Goal: Check status: Check status

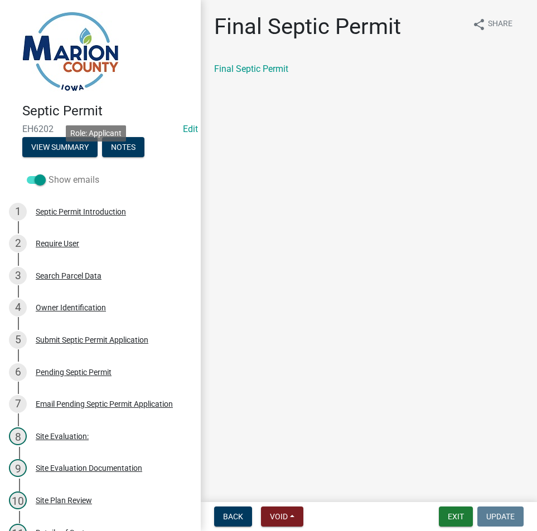
scroll to position [112, 0]
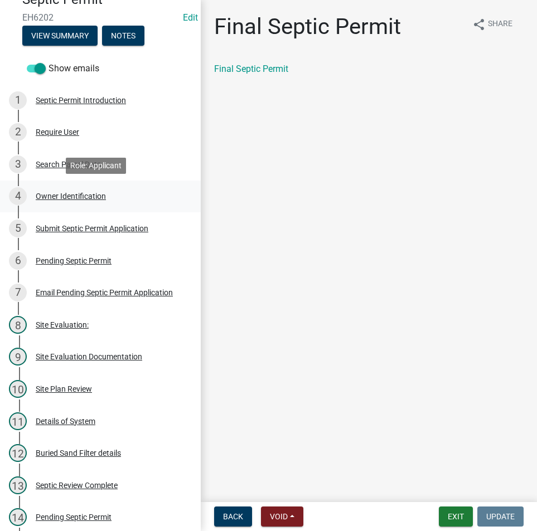
click at [93, 205] on div "4 Owner Identification" at bounding box center [96, 196] width 174 height 18
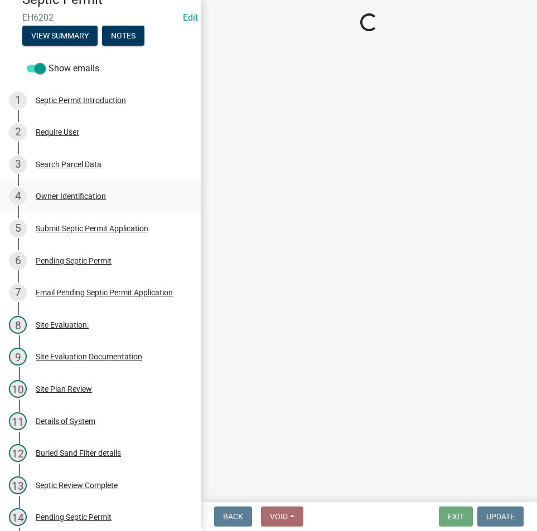
select select "4150132d-5755-4fb2-b93c-bc4ede61acab"
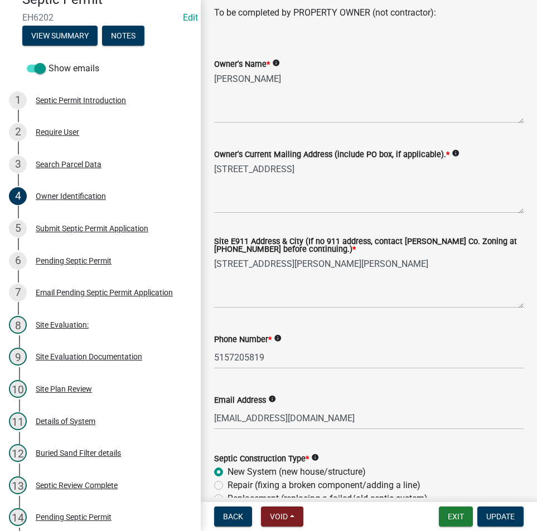
scroll to position [56, 0]
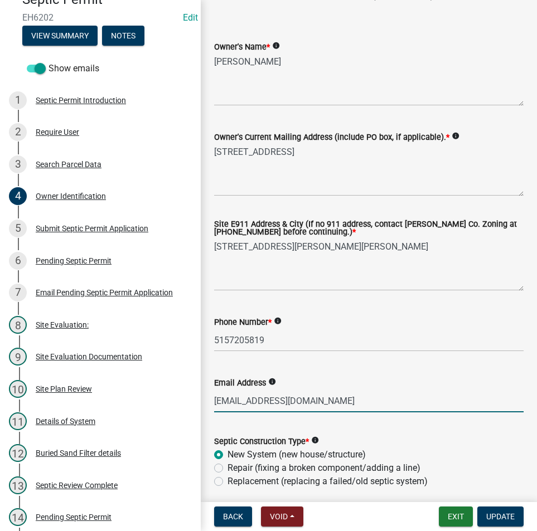
click at [280, 407] on input "[EMAIL_ADDRESS][DOMAIN_NAME]" at bounding box center [368, 401] width 309 height 23
click at [463, 512] on button "Exit" at bounding box center [456, 517] width 34 height 20
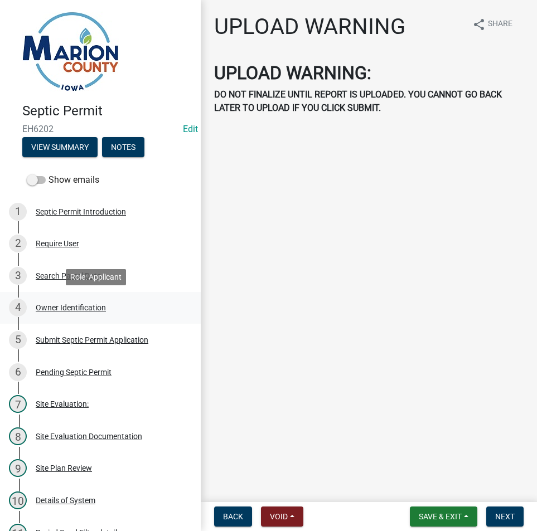
click at [91, 310] on div "Owner Identification" at bounding box center [71, 308] width 70 height 8
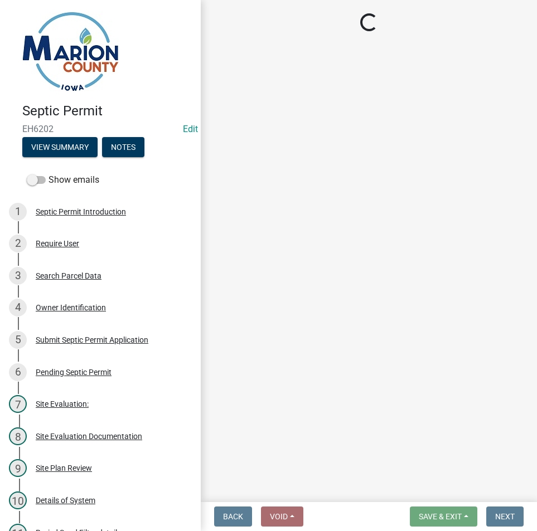
select select "4150132d-5755-4fb2-b93c-bc4ede61acab"
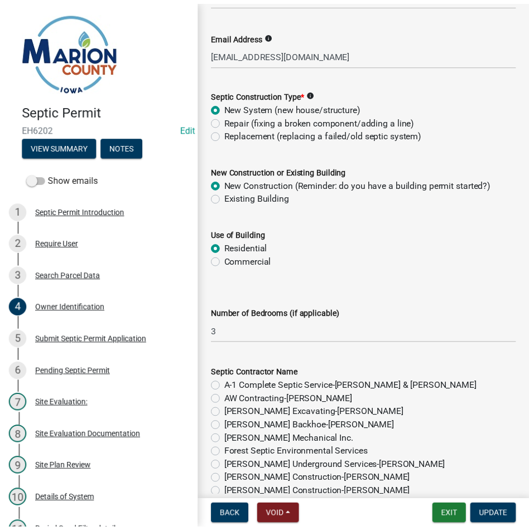
scroll to position [558, 0]
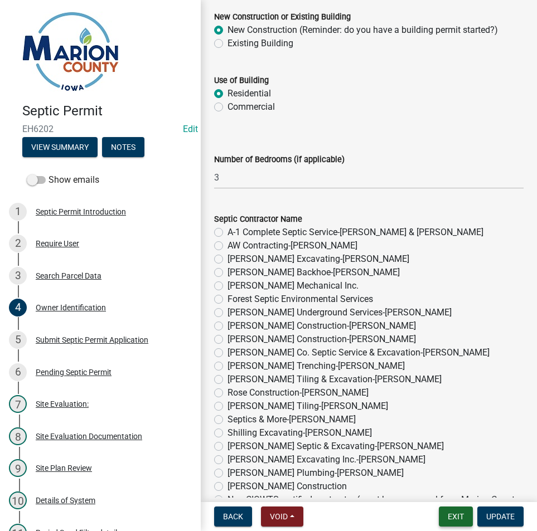
click at [446, 518] on button "Exit" at bounding box center [456, 517] width 34 height 20
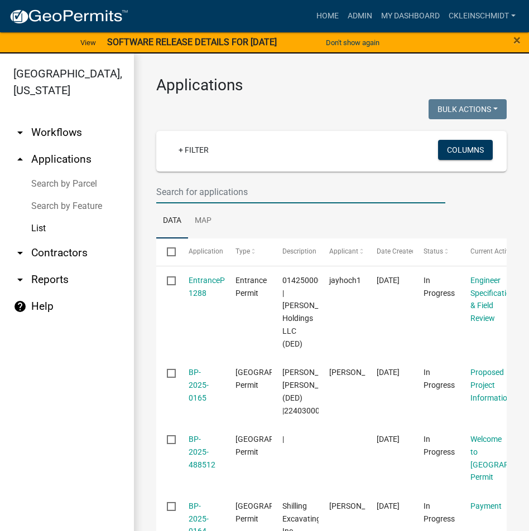
click at [178, 185] on input "text" at bounding box center [300, 192] width 289 height 23
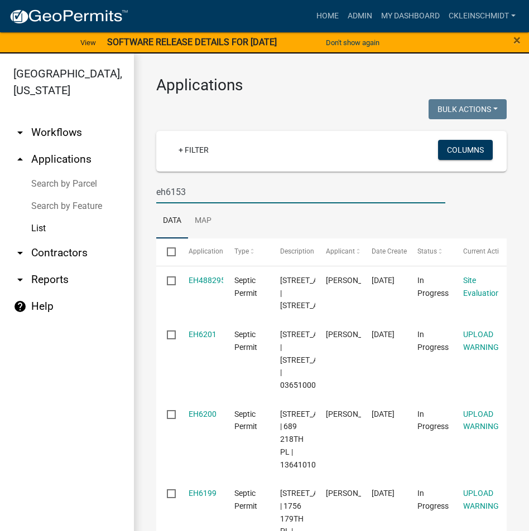
type input "eh6153"
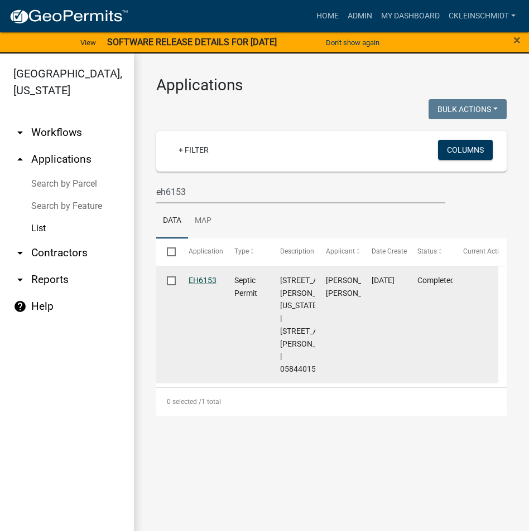
click at [206, 279] on link "EH6153" at bounding box center [202, 280] width 28 height 9
